Goal: Task Accomplishment & Management: Manage account settings

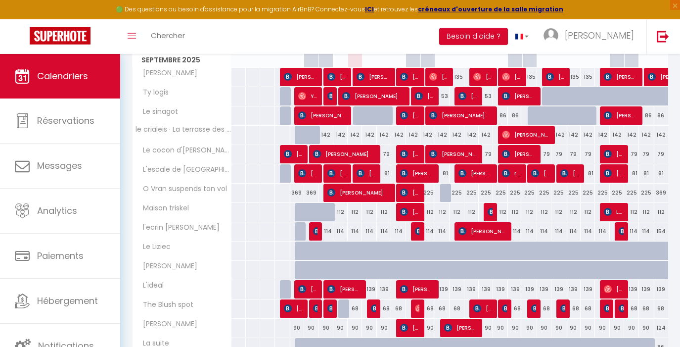
scroll to position [152, 0]
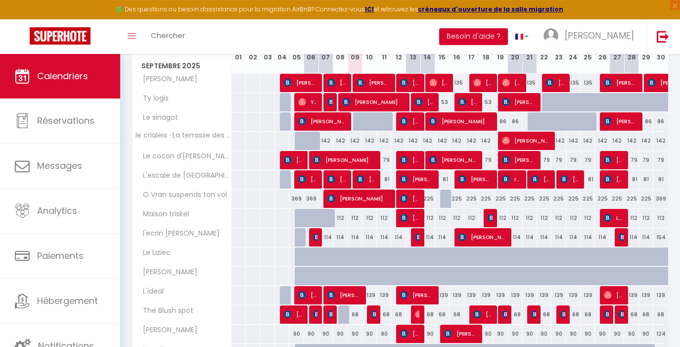
click at [508, 37] on button "Besoin d'aide ?" at bounding box center [473, 36] width 69 height 17
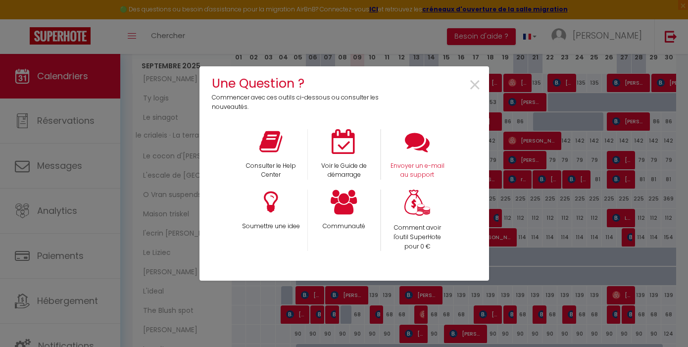
click at [410, 160] on div "Envoyer un e-mail au support" at bounding box center [416, 154] width 73 height 51
click at [418, 145] on icon at bounding box center [417, 141] width 25 height 25
click at [475, 86] on span "×" at bounding box center [474, 85] width 13 height 31
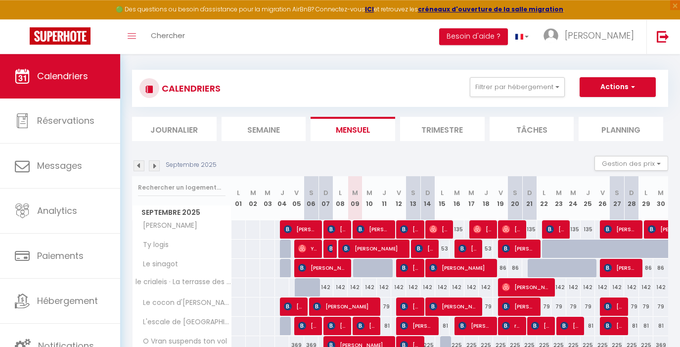
scroll to position [4, 0]
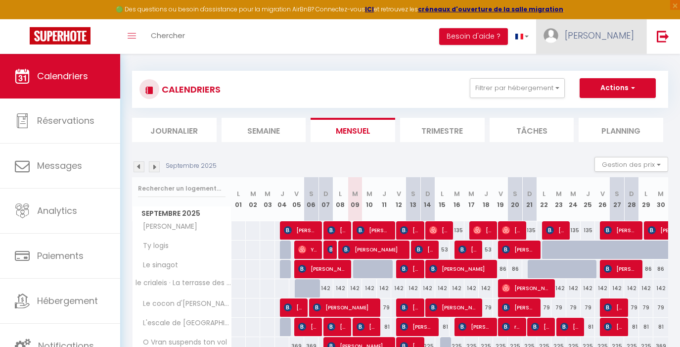
click at [604, 36] on link "[PERSON_NAME]" at bounding box center [591, 36] width 110 height 35
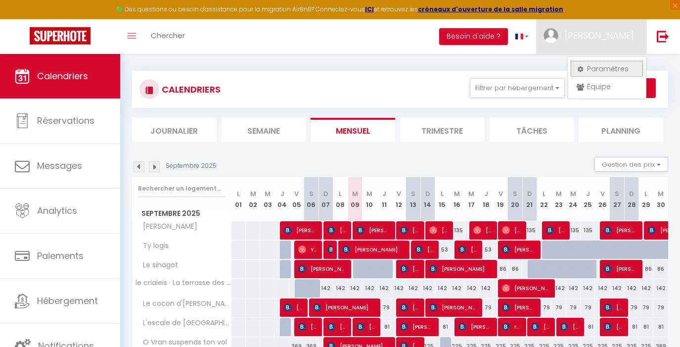
click at [599, 68] on link "Paramètres" at bounding box center [606, 68] width 73 height 17
select select "fr"
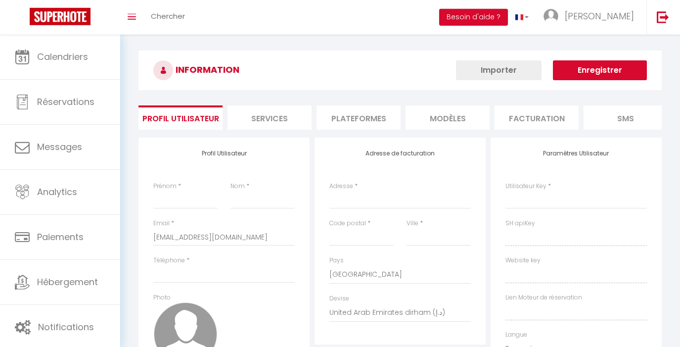
type input "[PERSON_NAME]"
type input "lombard"
type input "[PHONE_NUMBER]"
type input "[STREET_ADDRESS]"
type input "56000"
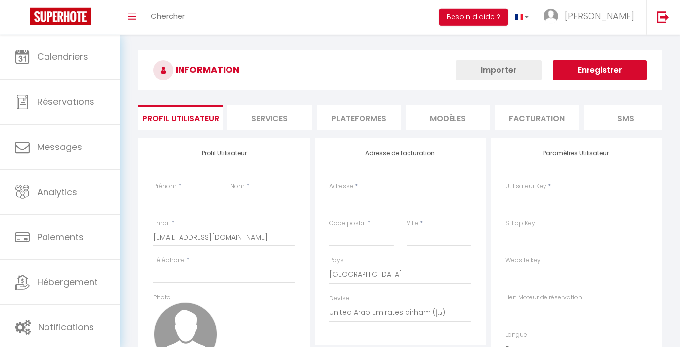
type input "VANNES"
select select "1"
select select "28"
type input "piqbZxwPi7wUVaQQ1X6BGFY7e"
type input "jvIWIe8B8kHUZvXIGllbED0Qu"
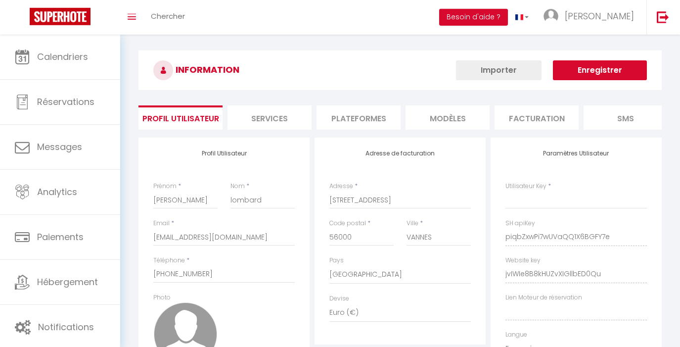
type input "[URL][DOMAIN_NAME]"
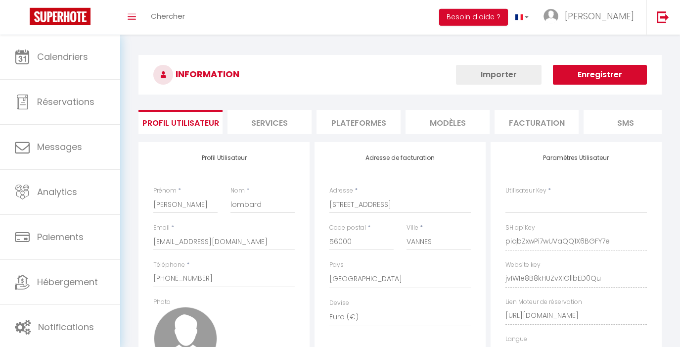
type input "piqbZxwPi7wUVaQQ1X6BGFY7e"
type input "jvIWIe8B8kHUZvXIGllbED0Qu"
type input "[URL][DOMAIN_NAME]"
select select "fr"
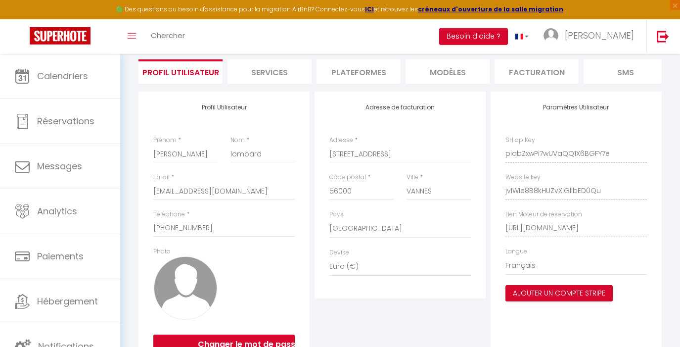
scroll to position [71, 0]
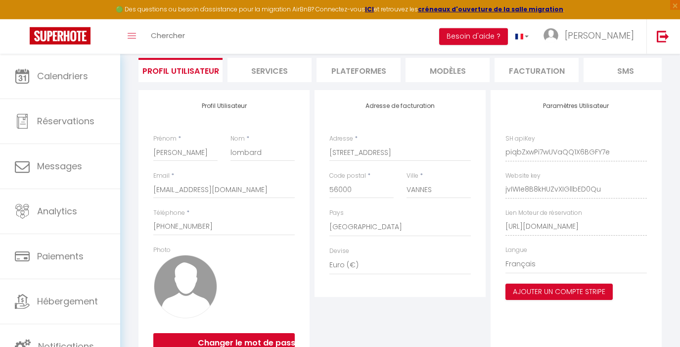
click at [361, 72] on li "Plateformes" at bounding box center [359, 70] width 84 height 24
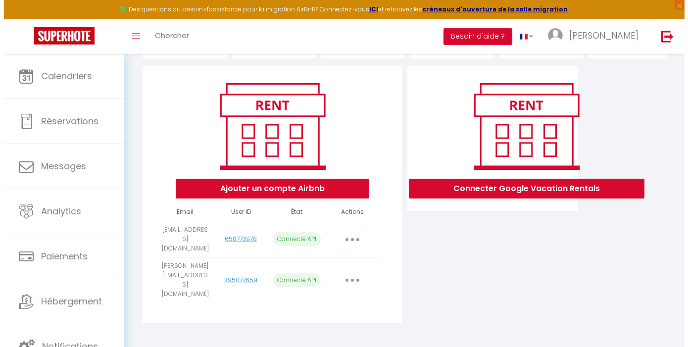
scroll to position [102, 0]
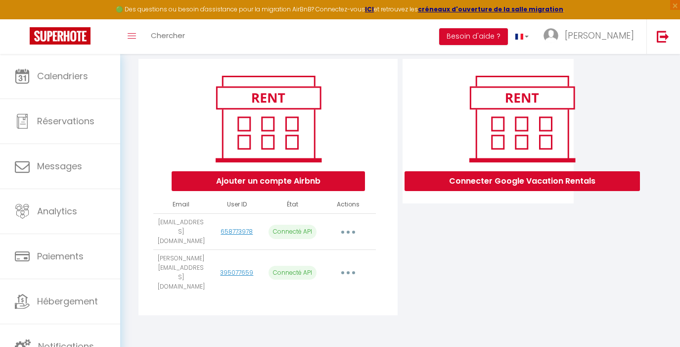
click at [348, 278] on button "button" at bounding box center [348, 273] width 28 height 16
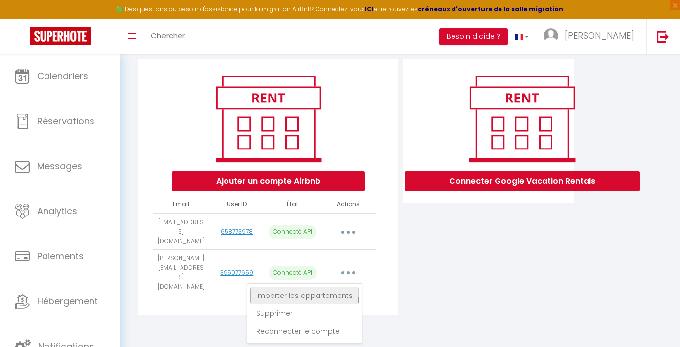
click at [338, 297] on link "Importer les appartements" at bounding box center [304, 295] width 109 height 17
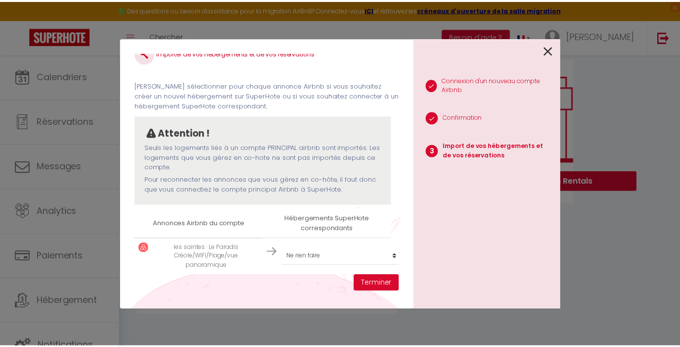
scroll to position [22, 0]
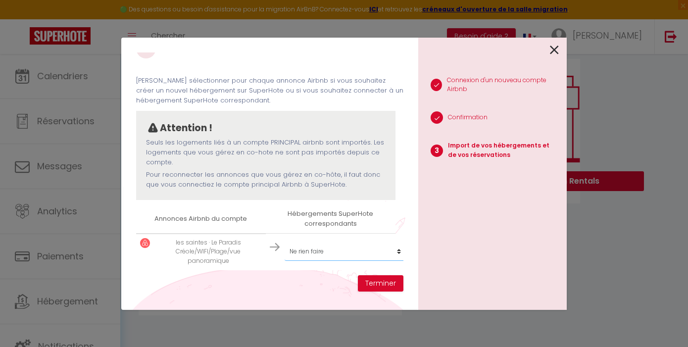
click at [284, 242] on select "Créer un nouvel hébergement Ne rien faire Le sinagot le crialeis · La terrasse …" at bounding box center [345, 251] width 122 height 19
select select "create_new"
click option "Créer un nouvel hébergement" at bounding box center [0, 0] width 0 height 0
click at [381, 282] on button "Terminer" at bounding box center [381, 283] width 46 height 17
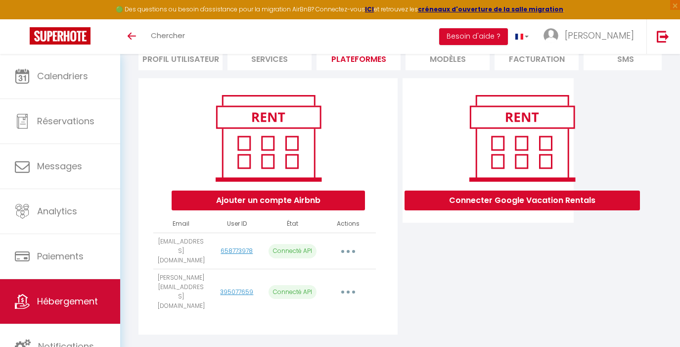
click at [71, 300] on span "Hébergement" at bounding box center [67, 301] width 61 height 12
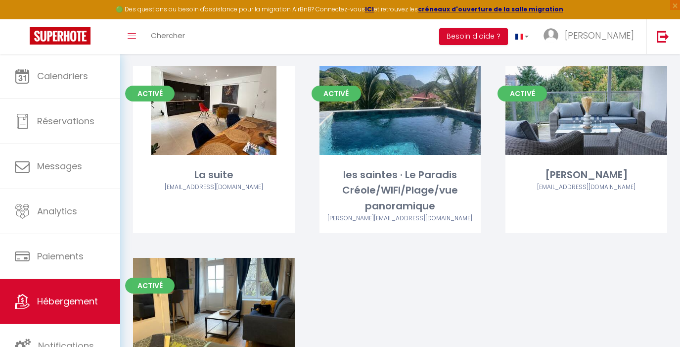
scroll to position [760, 0]
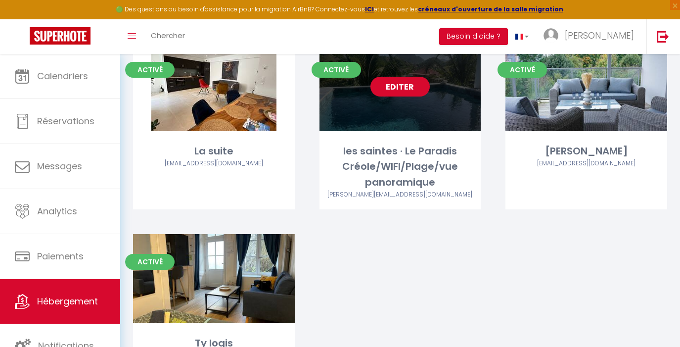
click at [393, 77] on link "Editer" at bounding box center [400, 87] width 59 height 20
select select "3"
select select "2"
select select "1"
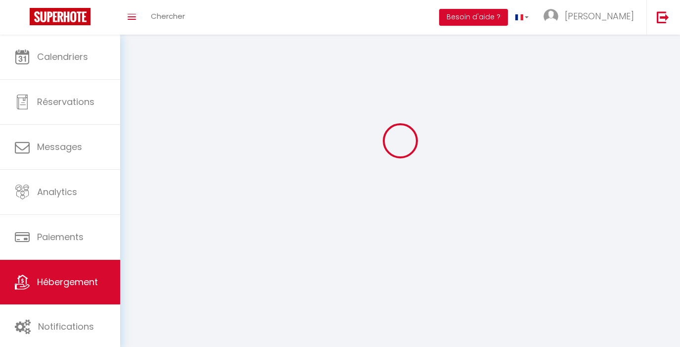
select select
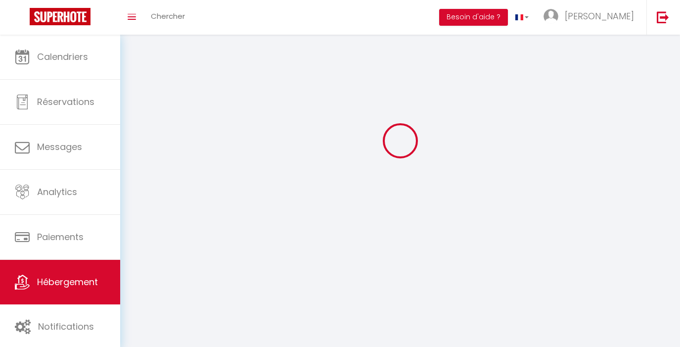
select select
checkbox input "false"
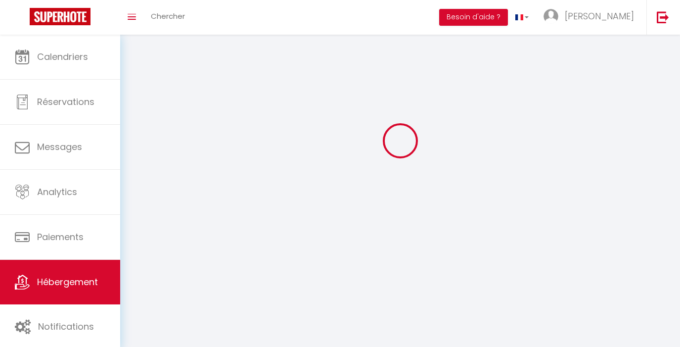
select select
select select "1"
select select "28"
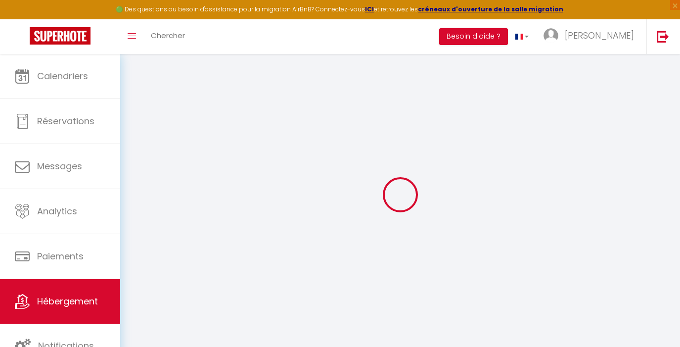
select select
checkbox input "false"
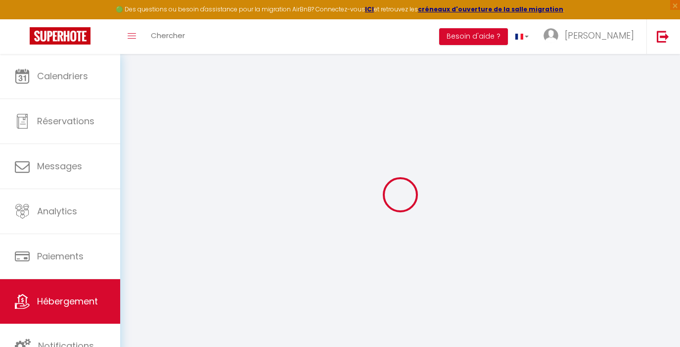
checkbox input "false"
select select
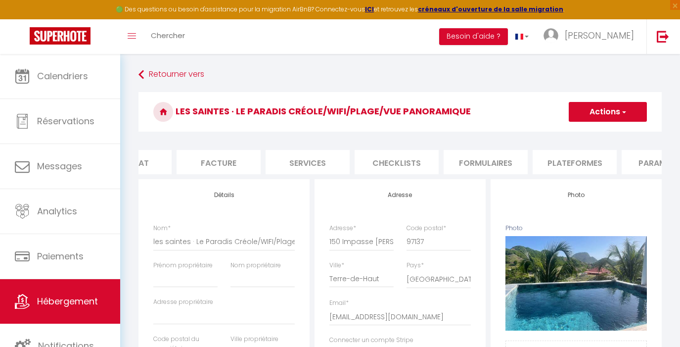
select select
checkbox input "false"
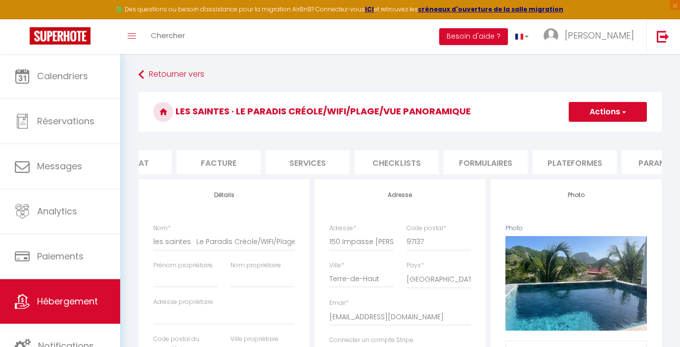
select select
select select "365"
select select "EUR"
select select
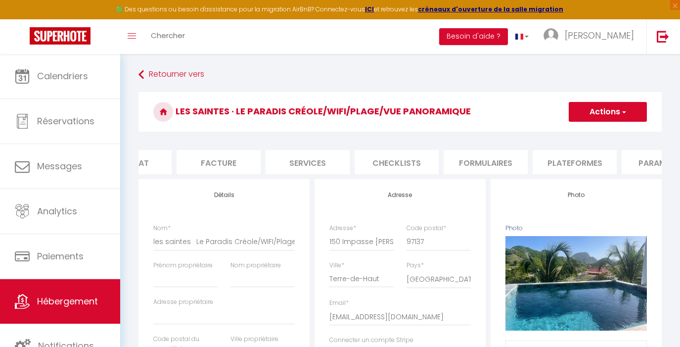
select select "18727-926648333330449815"
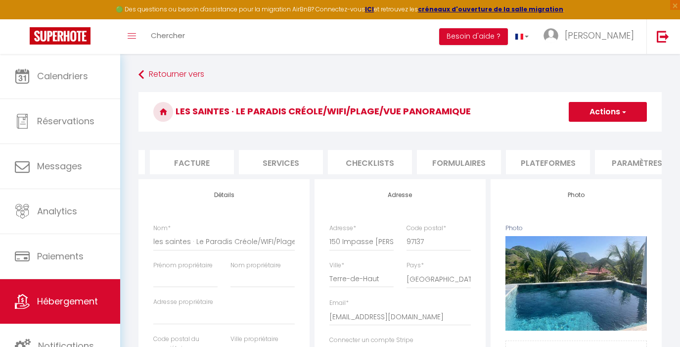
click at [540, 165] on li "Plateformes" at bounding box center [548, 162] width 84 height 24
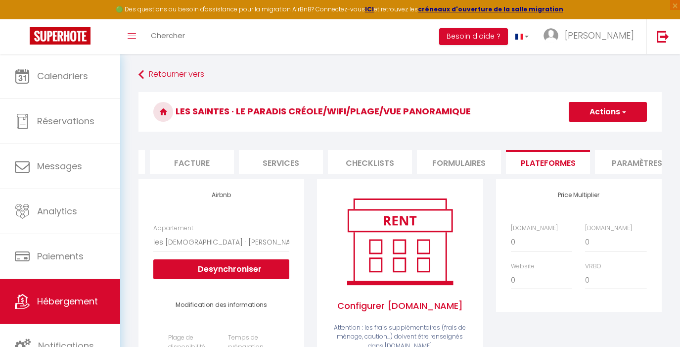
select select
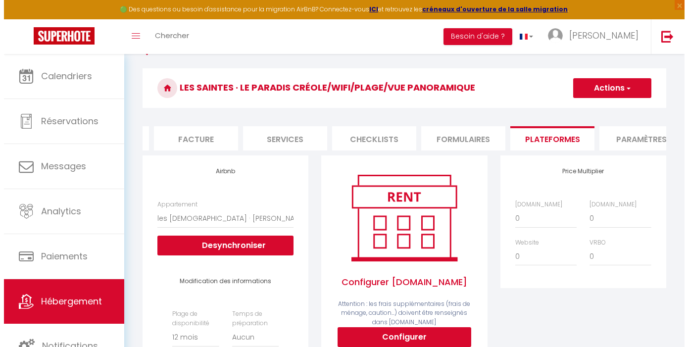
scroll to position [71, 0]
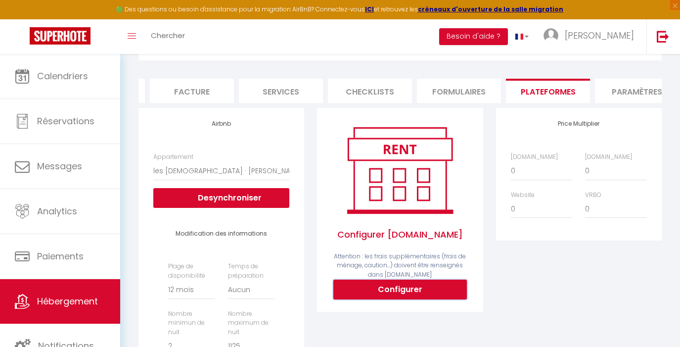
click at [429, 299] on button "Configurer" at bounding box center [400, 290] width 134 height 20
select select
type input "[EMAIL_ADDRESS][DOMAIN_NAME]"
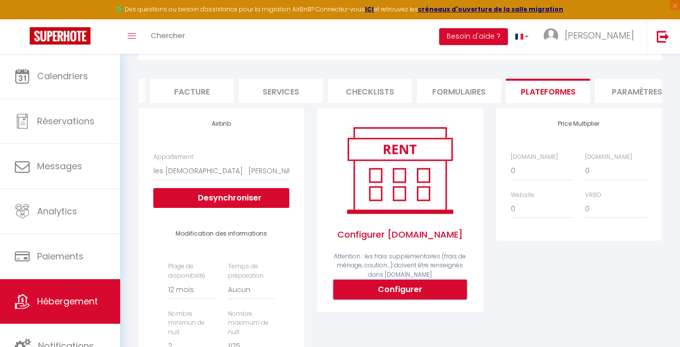
type input "[EMAIL_ADDRESS][DOMAIN_NAME]"
select select
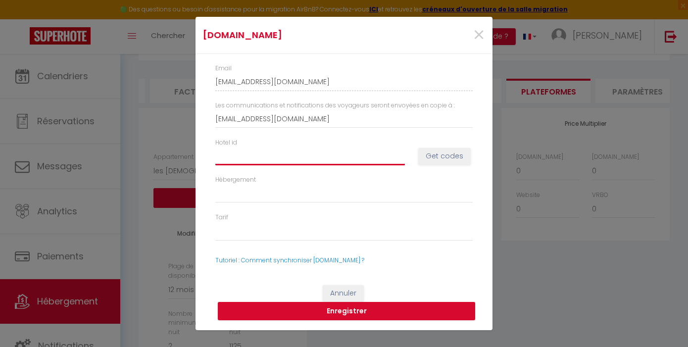
click at [295, 155] on input "Hotel id" at bounding box center [309, 156] width 189 height 18
